Goal: Task Accomplishment & Management: Manage account settings

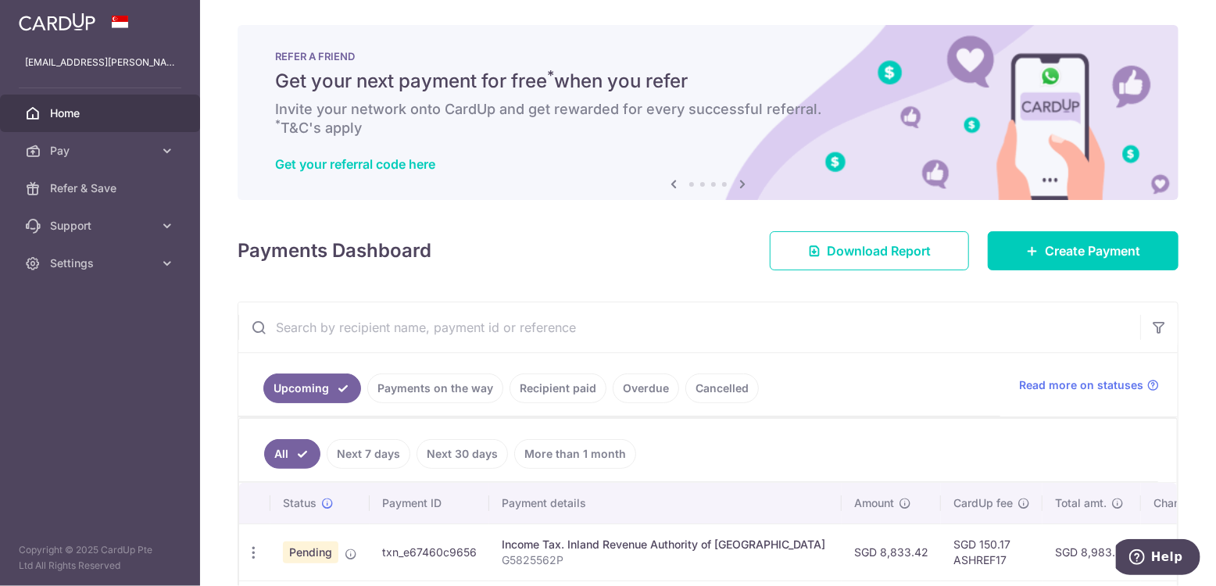
scroll to position [188, 0]
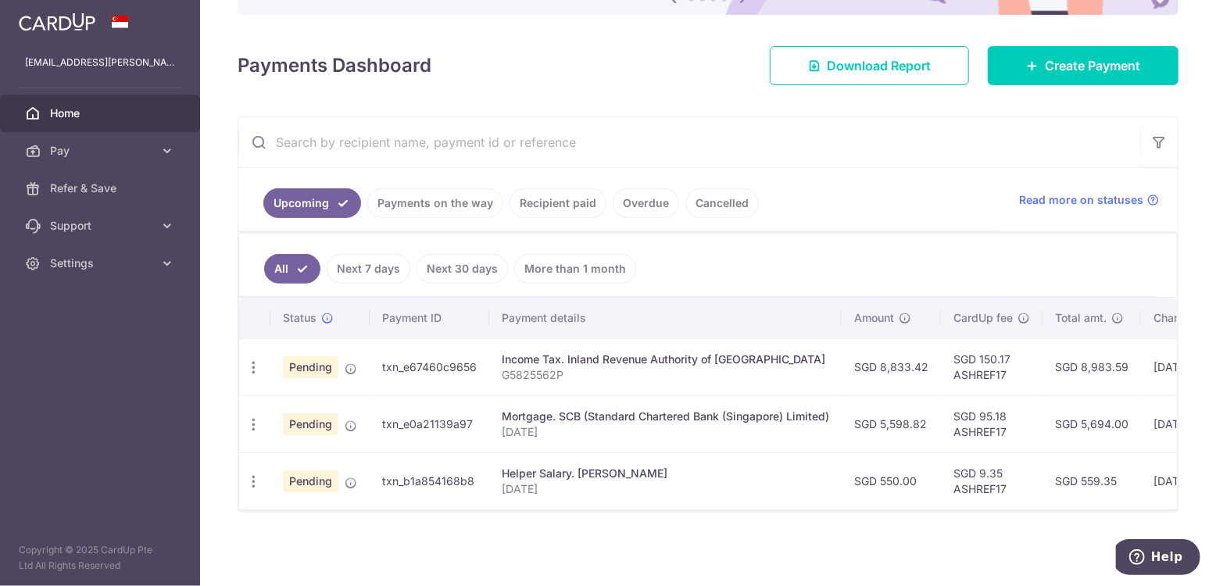
click at [91, 112] on span "Home" at bounding box center [101, 113] width 103 height 16
